Goal: Transaction & Acquisition: Purchase product/service

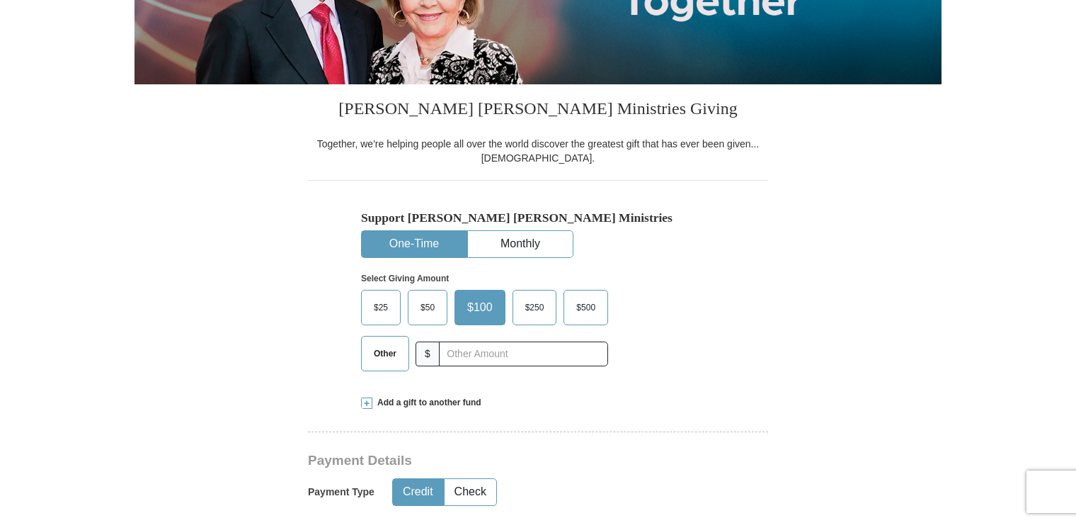
click at [377, 302] on span "$25" at bounding box center [381, 307] width 28 height 21
click at [0, 0] on input "$25" at bounding box center [0, 0] width 0 height 0
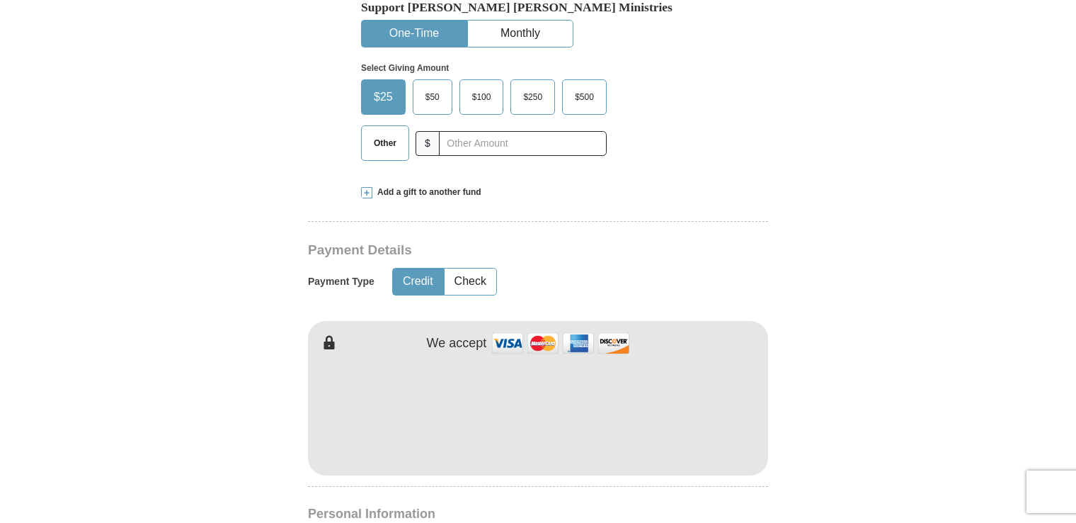
scroll to position [491, 0]
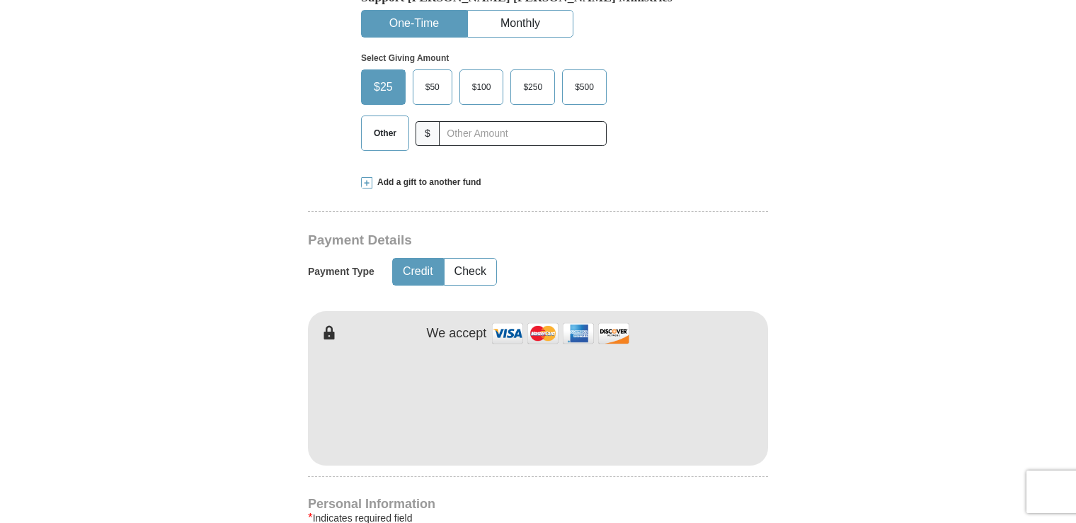
click at [426, 273] on button "Credit" at bounding box center [418, 271] width 50 height 26
click at [510, 331] on img at bounding box center [561, 333] width 142 height 30
click at [472, 278] on button "Check" at bounding box center [471, 271] width 52 height 26
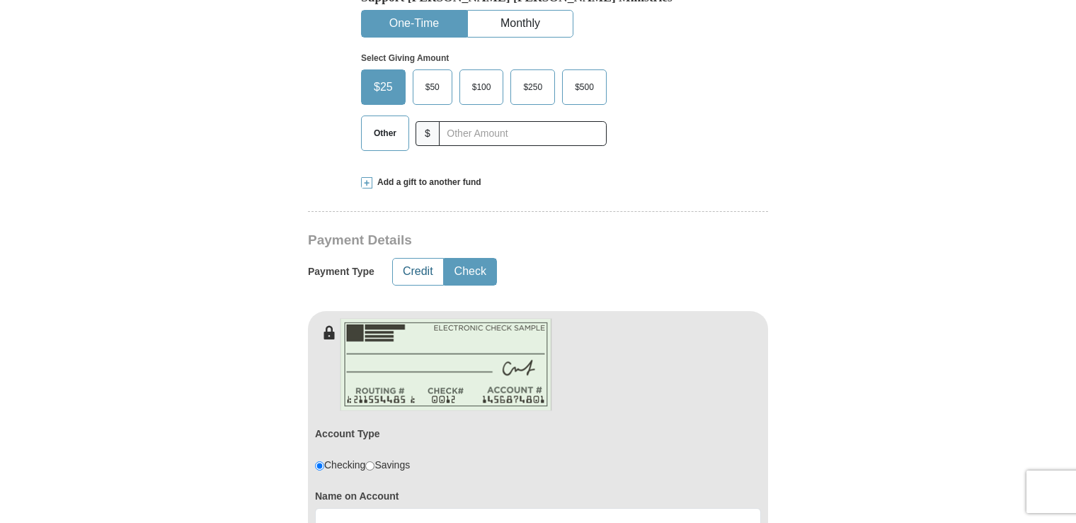
click at [418, 273] on button "Credit" at bounding box center [418, 271] width 50 height 26
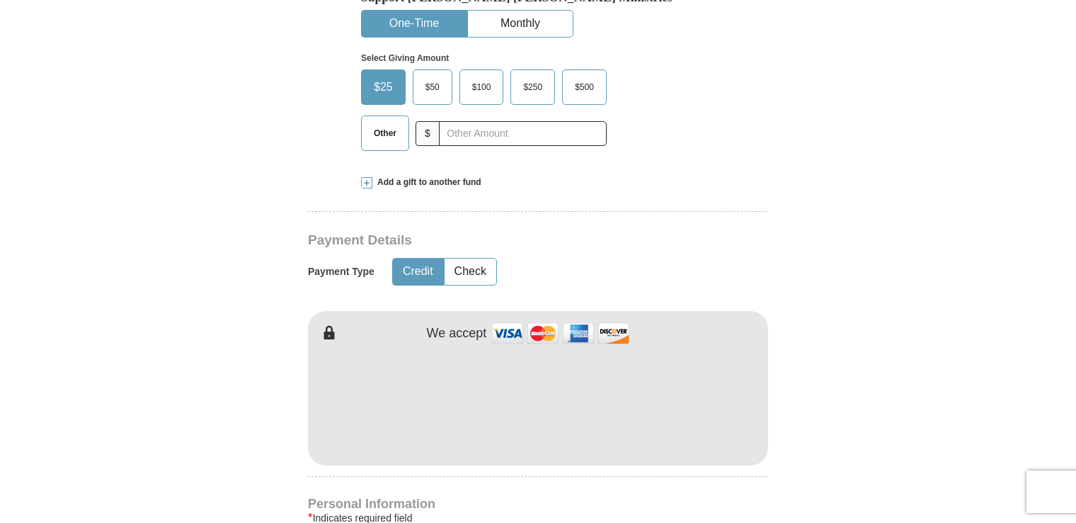
click at [506, 331] on img at bounding box center [561, 333] width 142 height 30
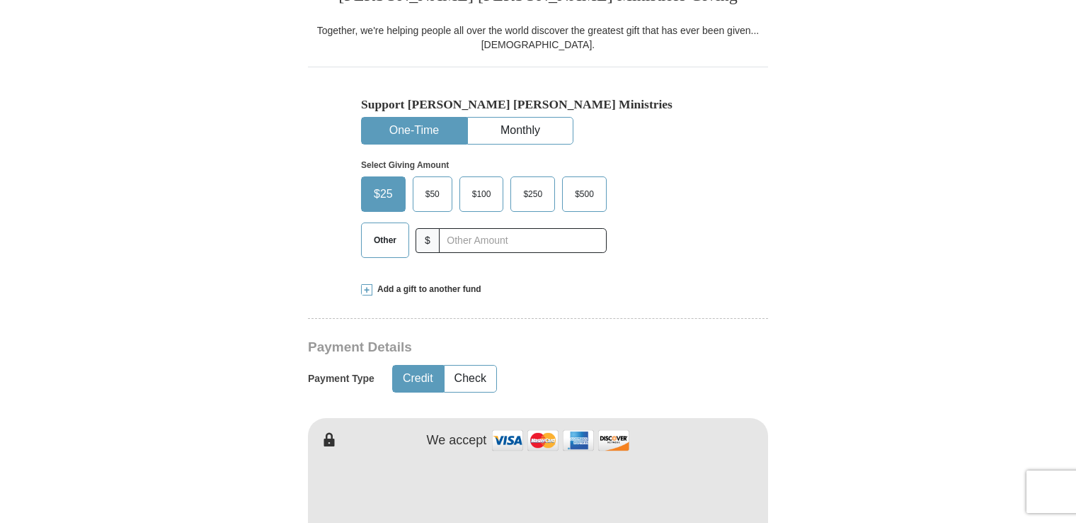
scroll to position [377, 0]
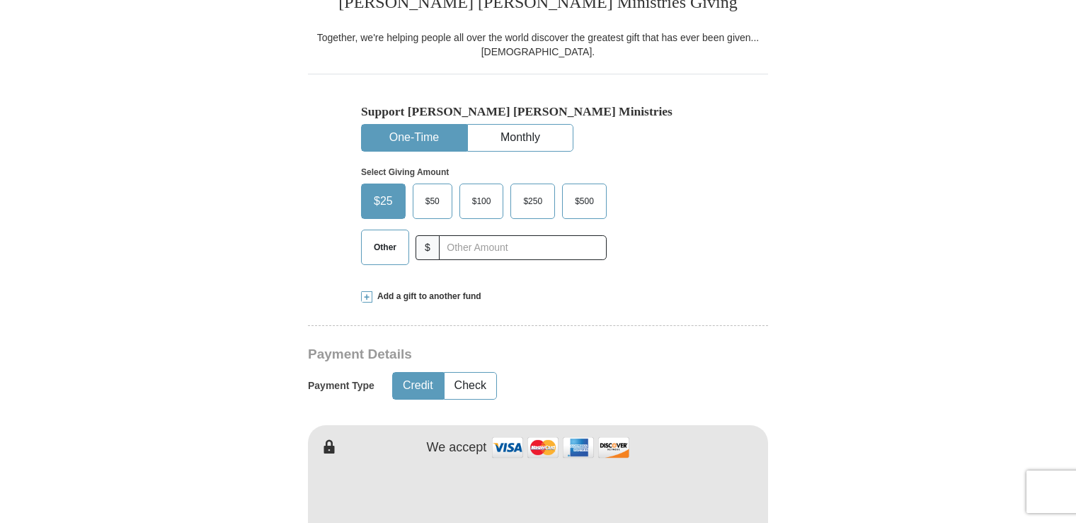
click at [385, 206] on span "$25" at bounding box center [383, 200] width 33 height 21
click at [0, 0] on input "$25" at bounding box center [0, 0] width 0 height 0
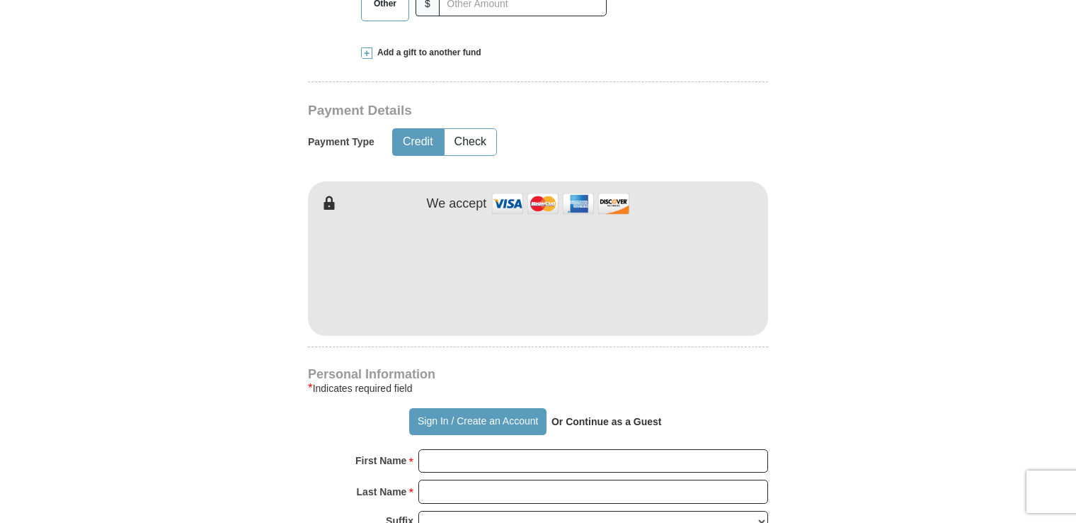
scroll to position [620, 0]
click at [542, 208] on img at bounding box center [561, 203] width 142 height 30
click at [570, 200] on img at bounding box center [561, 203] width 142 height 30
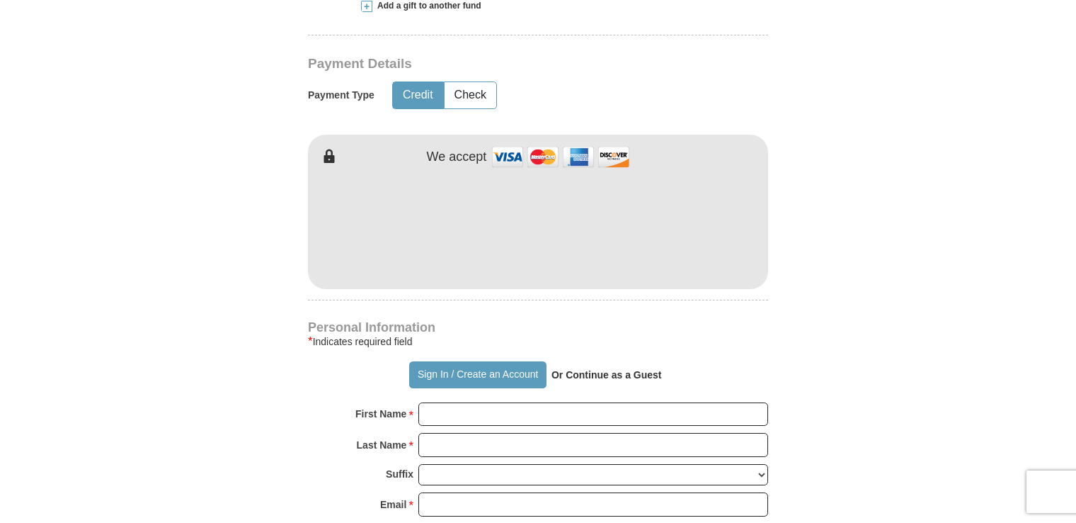
scroll to position [713, 0]
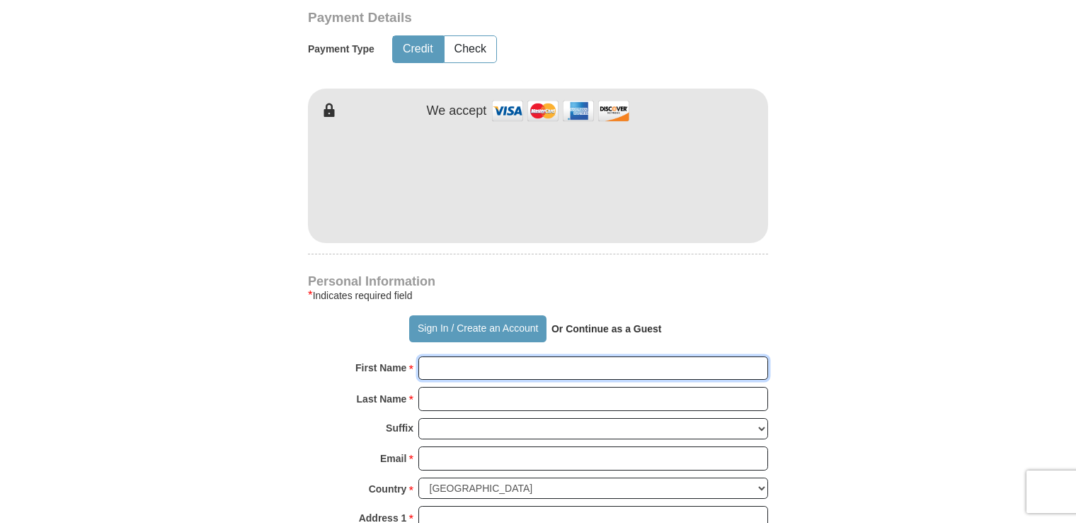
click at [479, 363] on input "First Name *" at bounding box center [593, 368] width 350 height 24
type input "[PERSON_NAME]"
type input "200.00"
type input "[PERSON_NAME]"
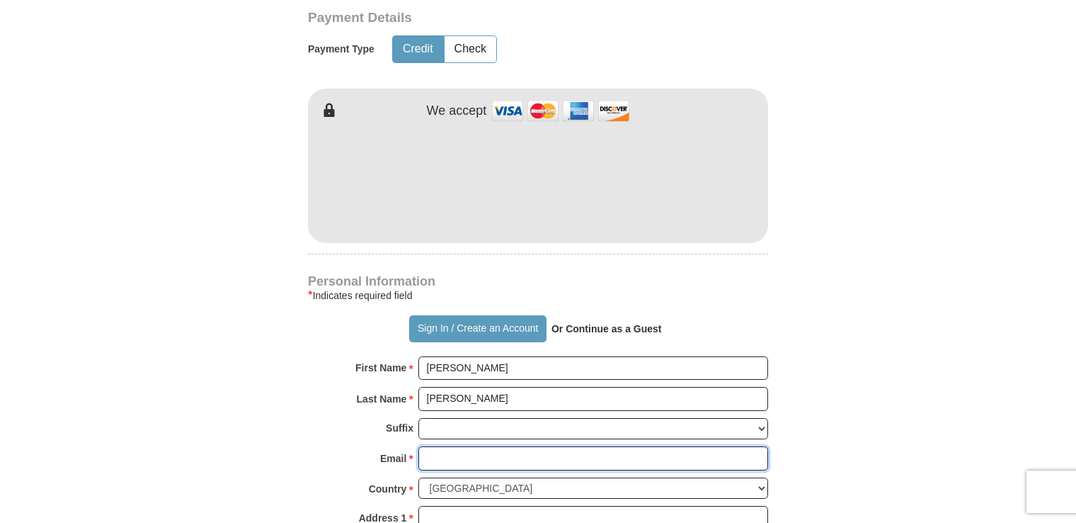
type input "[PERSON_NAME][EMAIL_ADDRESS][DOMAIN_NAME]"
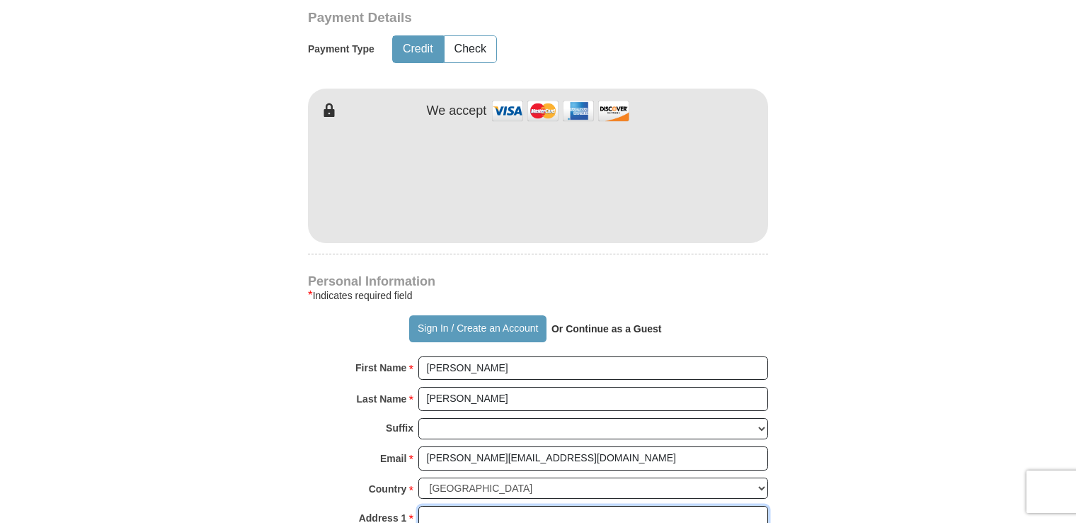
type input "[STREET_ADDRESS]"
type input "[GEOGRAPHIC_DATA]"
type input "Orlando"
type input "32808"
type input "4073407258"
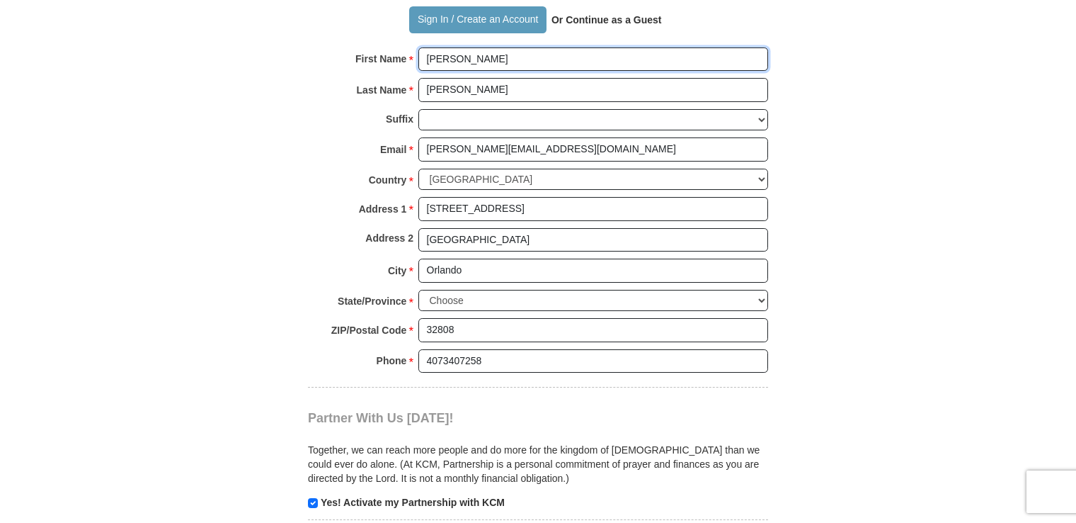
scroll to position [1024, 0]
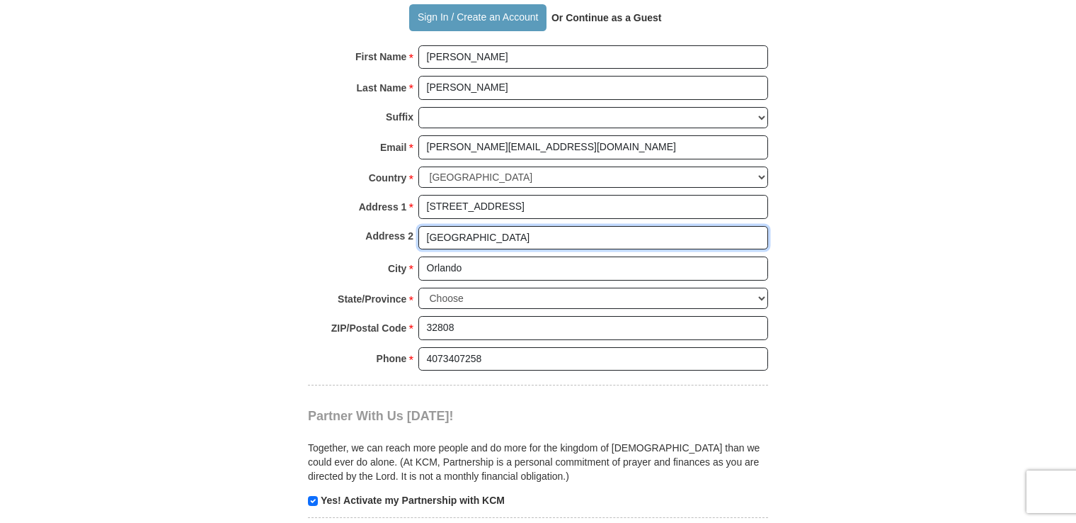
click at [543, 235] on input "[GEOGRAPHIC_DATA]" at bounding box center [593, 238] width 350 height 24
type input "O"
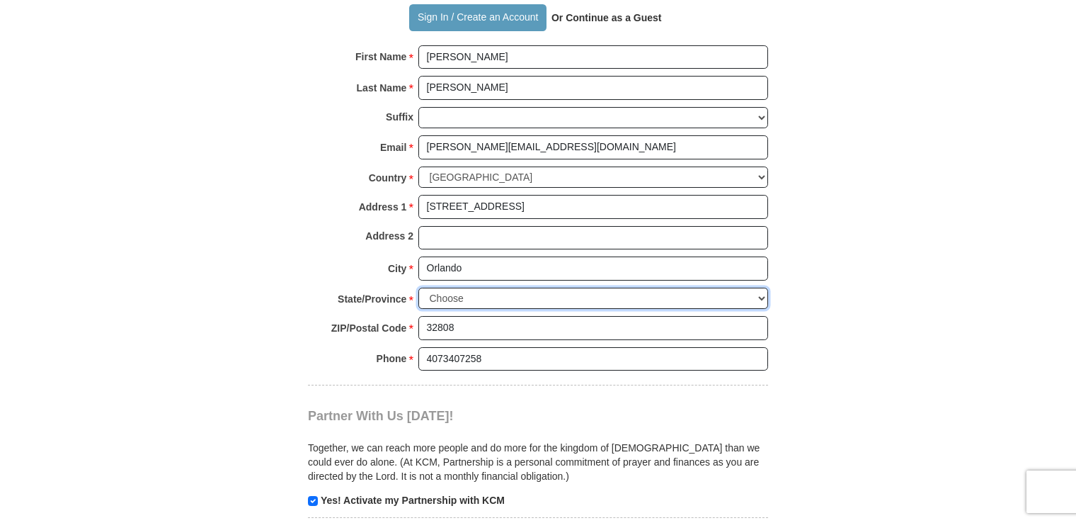
click at [759, 297] on select "Choose [US_STATE] [US_STATE] [US_STATE] [US_STATE] [US_STATE] Armed Forces Amer…" at bounding box center [593, 298] width 350 height 22
select select "FL"
click at [418, 287] on select "Choose [US_STATE] [US_STATE] [US_STATE] [US_STATE] [US_STATE] Armed Forces Amer…" at bounding box center [593, 298] width 350 height 22
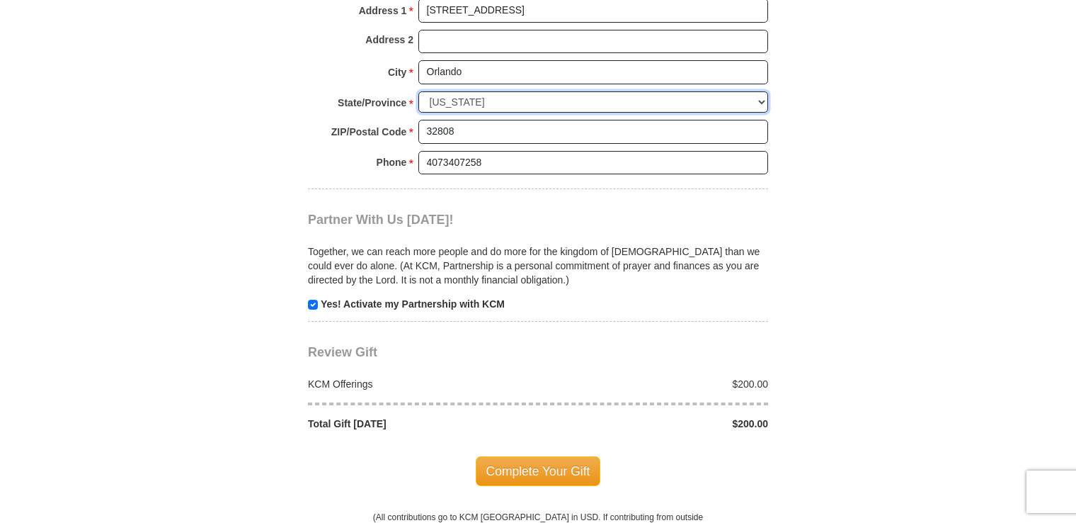
scroll to position [1258, 0]
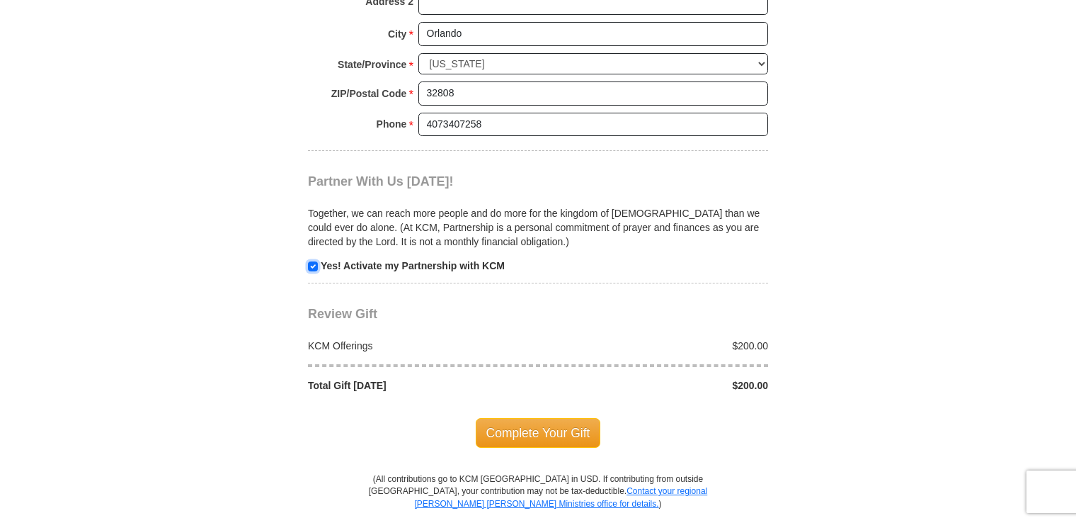
click at [309, 264] on input "checkbox" at bounding box center [313, 266] width 10 height 10
checkbox input "false"
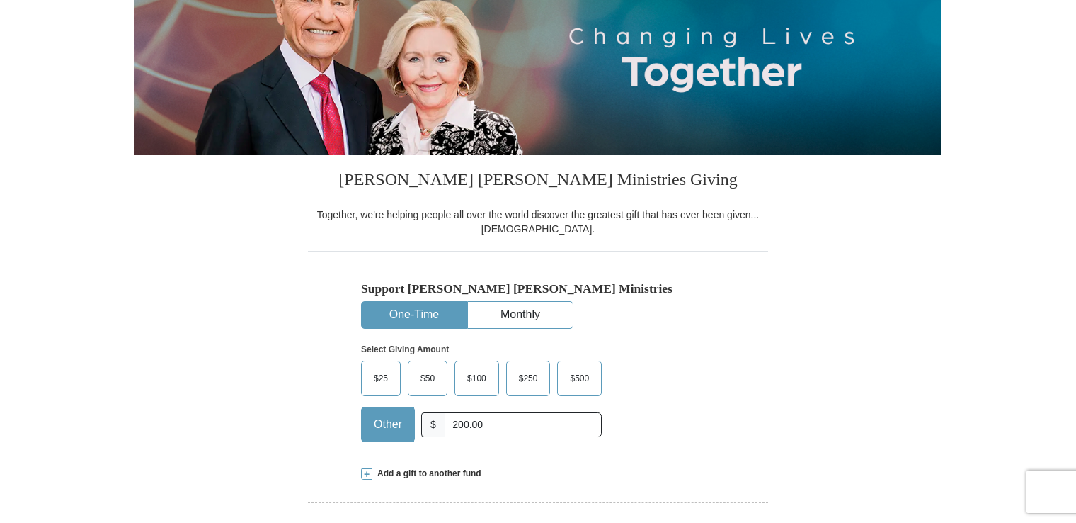
scroll to position [200, 0]
click at [387, 379] on span "$25" at bounding box center [381, 377] width 28 height 21
click at [0, 0] on input "$25" at bounding box center [0, 0] width 0 height 0
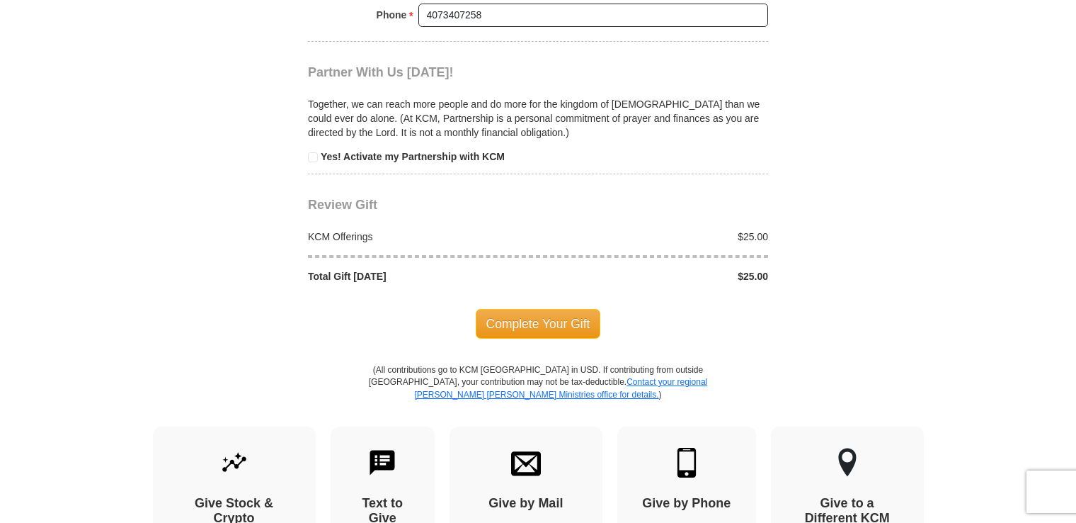
scroll to position [1370, 0]
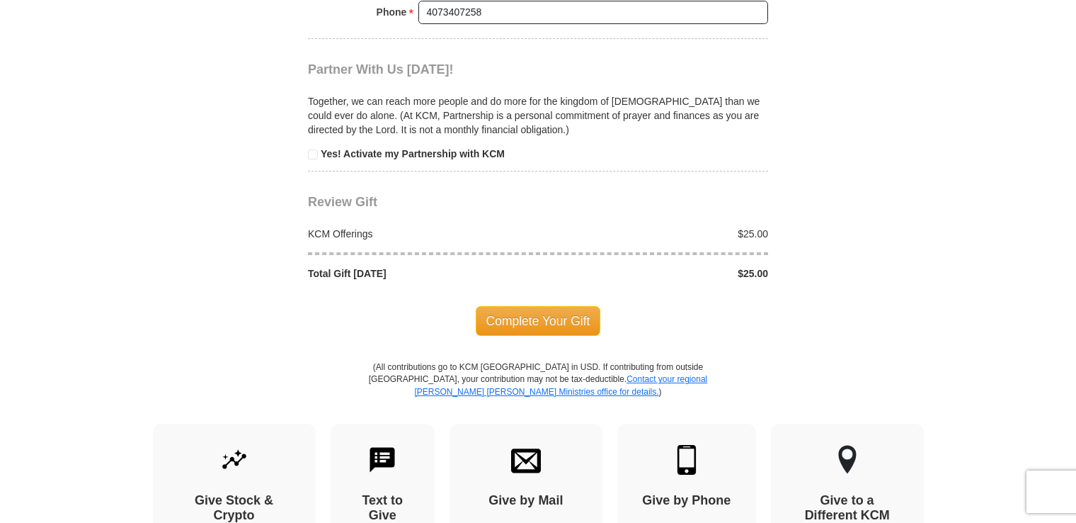
click at [524, 316] on span "Complete Your Gift" at bounding box center [538, 321] width 125 height 30
